Goal: Task Accomplishment & Management: Use online tool/utility

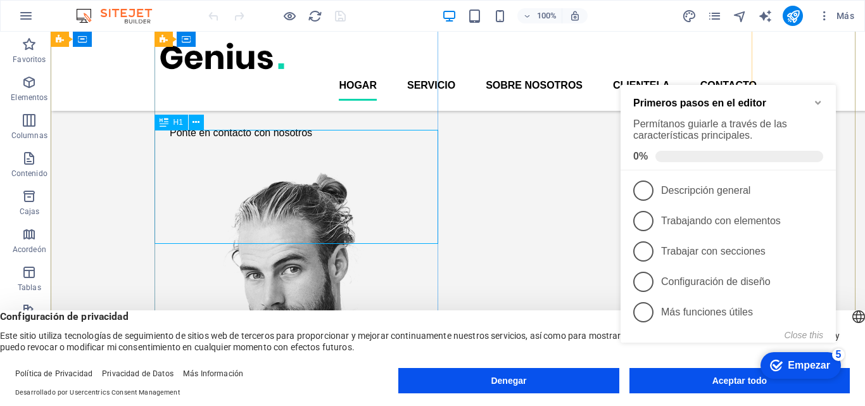
click at [360, 101] on div "Convertimos tus ideas en realidad" at bounding box center [301, 44] width 284 height 114
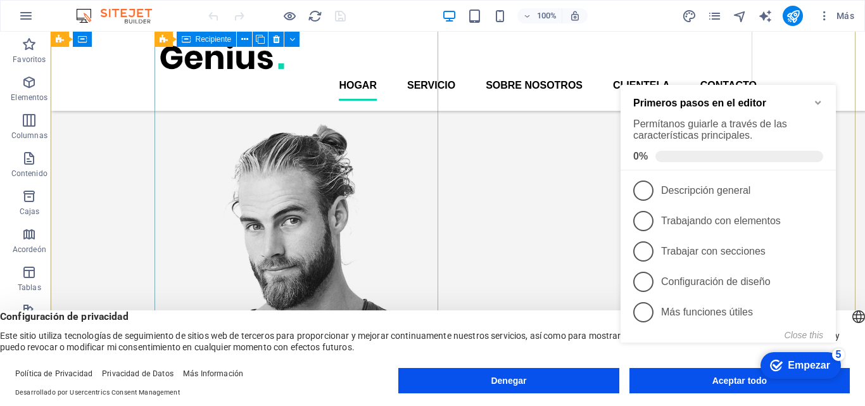
scroll to position [146, 0]
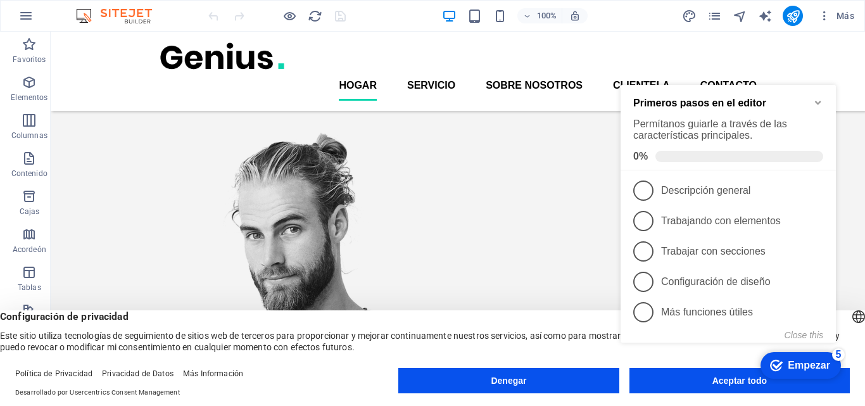
click at [815, 103] on icon "Minimize checklist" at bounding box center [818, 102] width 10 height 10
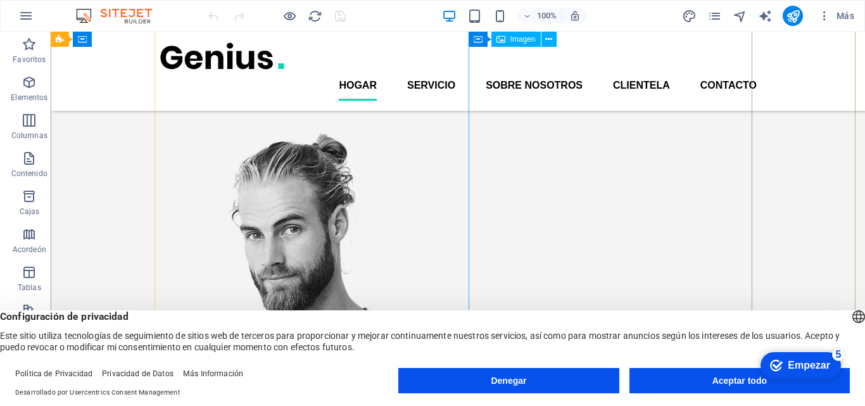
scroll to position [0, 0]
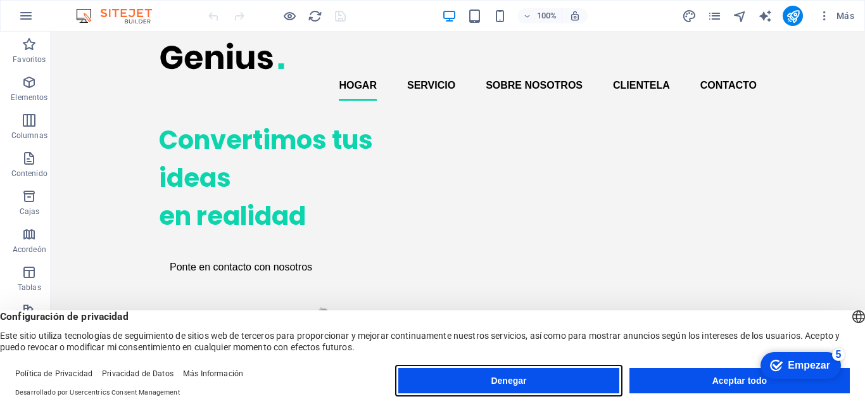
click at [531, 389] on button "Denegar" at bounding box center [508, 380] width 220 height 25
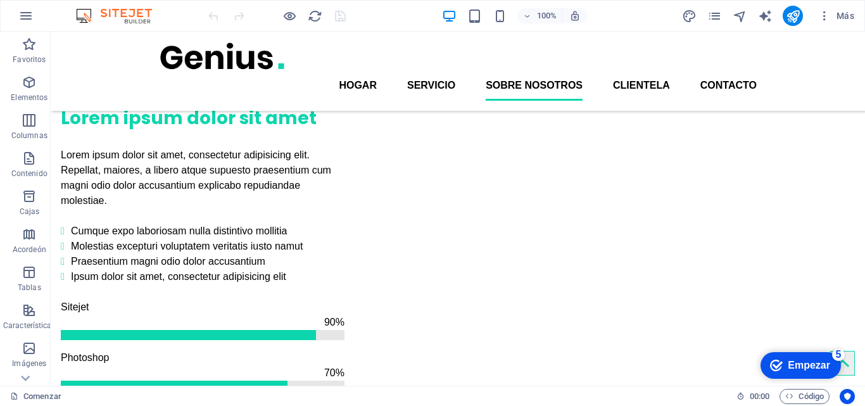
scroll to position [1148, 0]
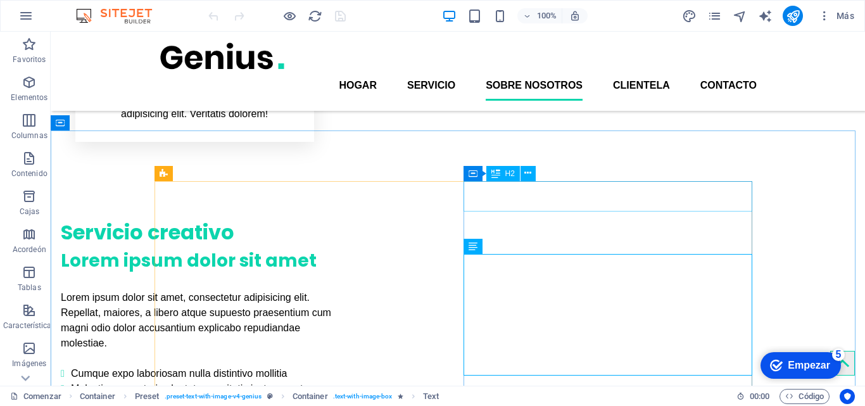
scroll to position [1003, 0]
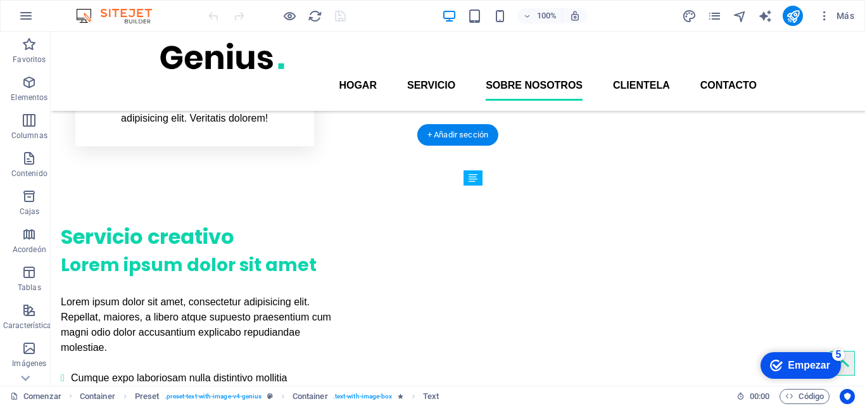
drag, startPoint x: 529, startPoint y: 280, endPoint x: 498, endPoint y: 263, distance: 35.7
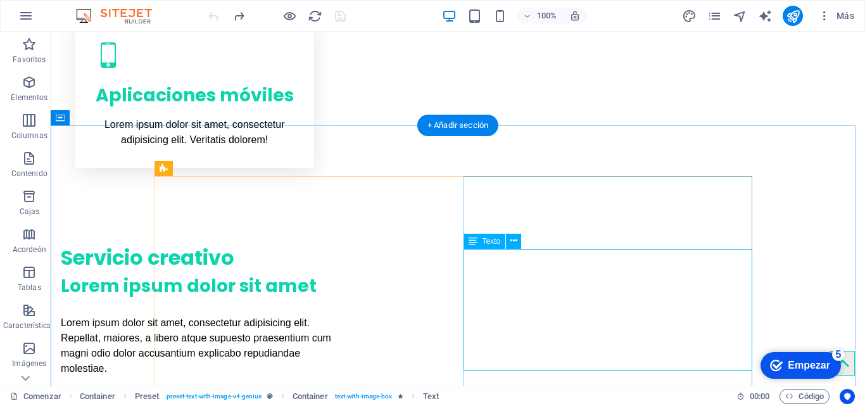
scroll to position [1013, 0]
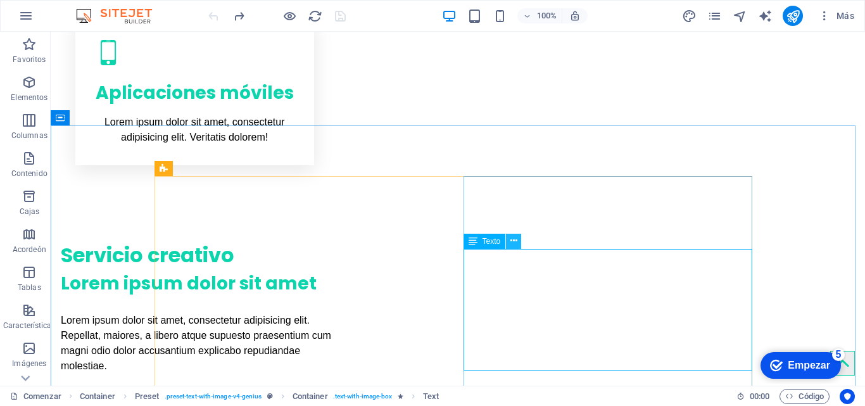
click at [517, 238] on button at bounding box center [513, 241] width 15 height 15
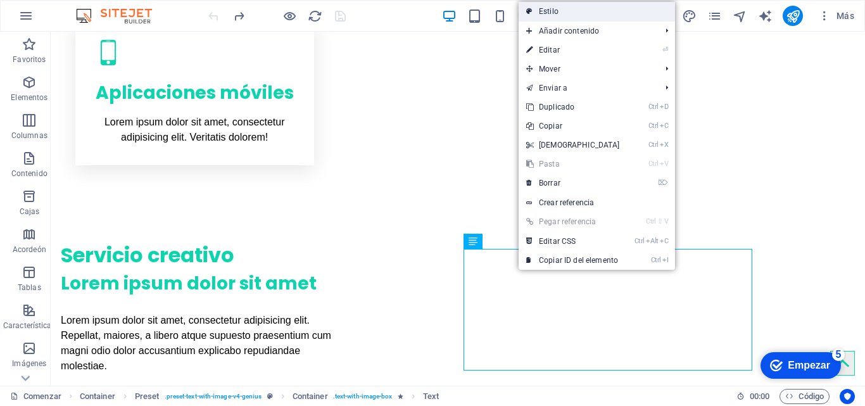
click at [569, 9] on link "Estilo" at bounding box center [596, 11] width 156 height 19
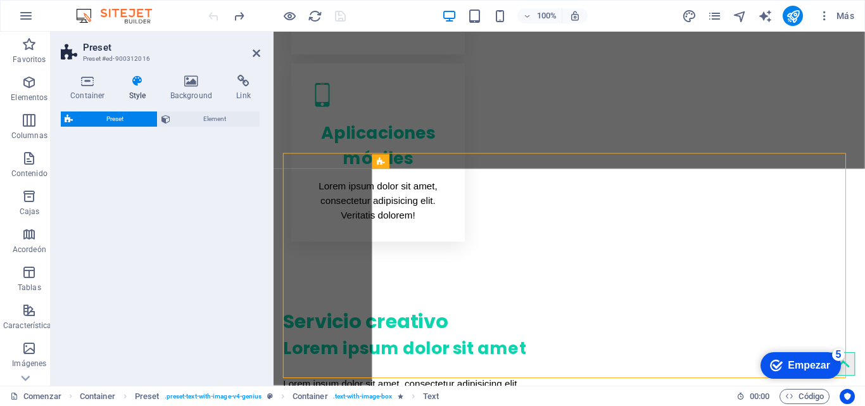
select select "rem"
select select "px"
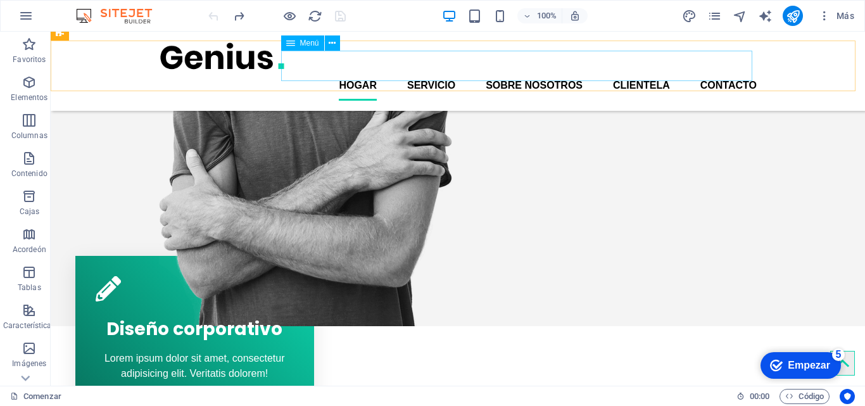
scroll to position [418, 0]
